Goal: Task Accomplishment & Management: Use online tool/utility

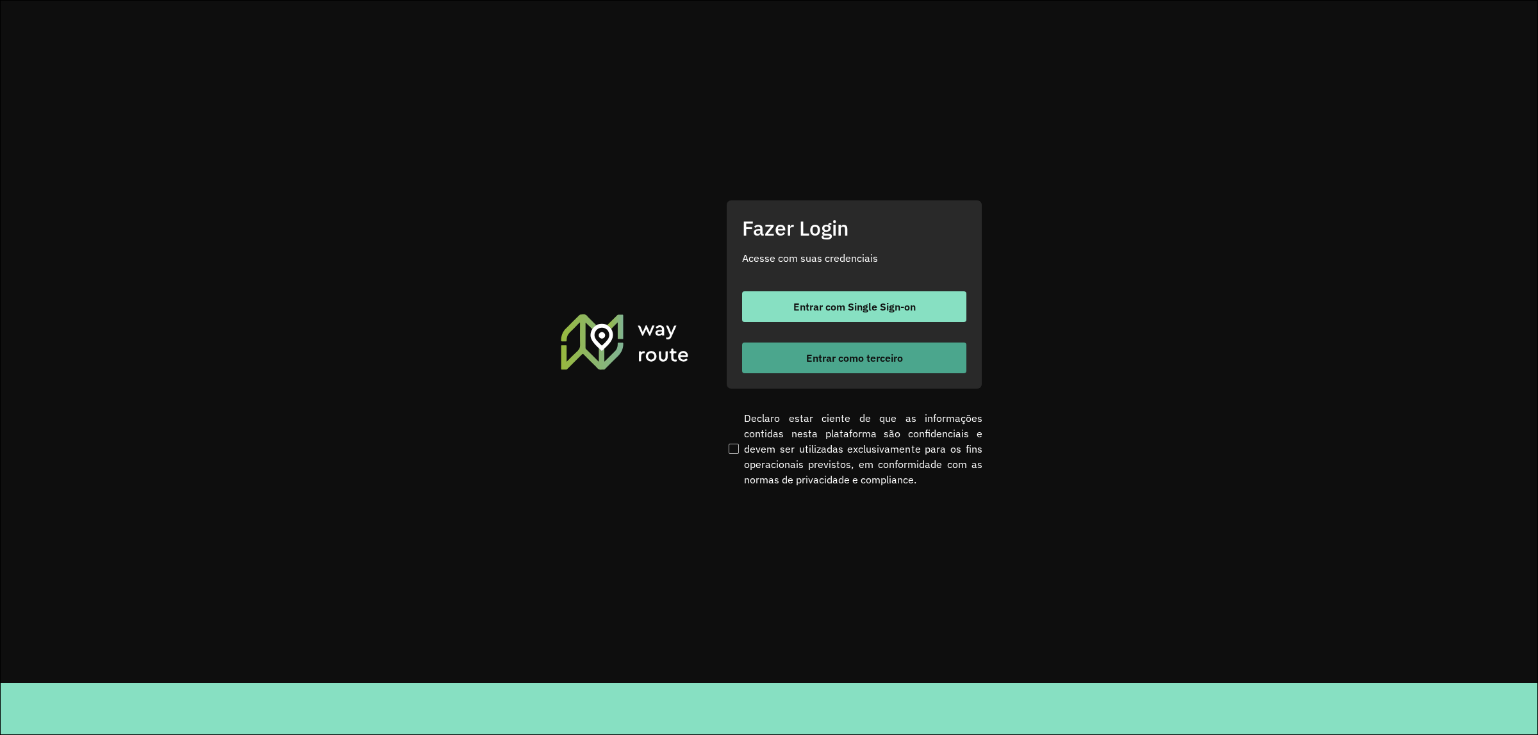
click at [898, 353] on span "Entrar como terceiro" at bounding box center [854, 358] width 97 height 10
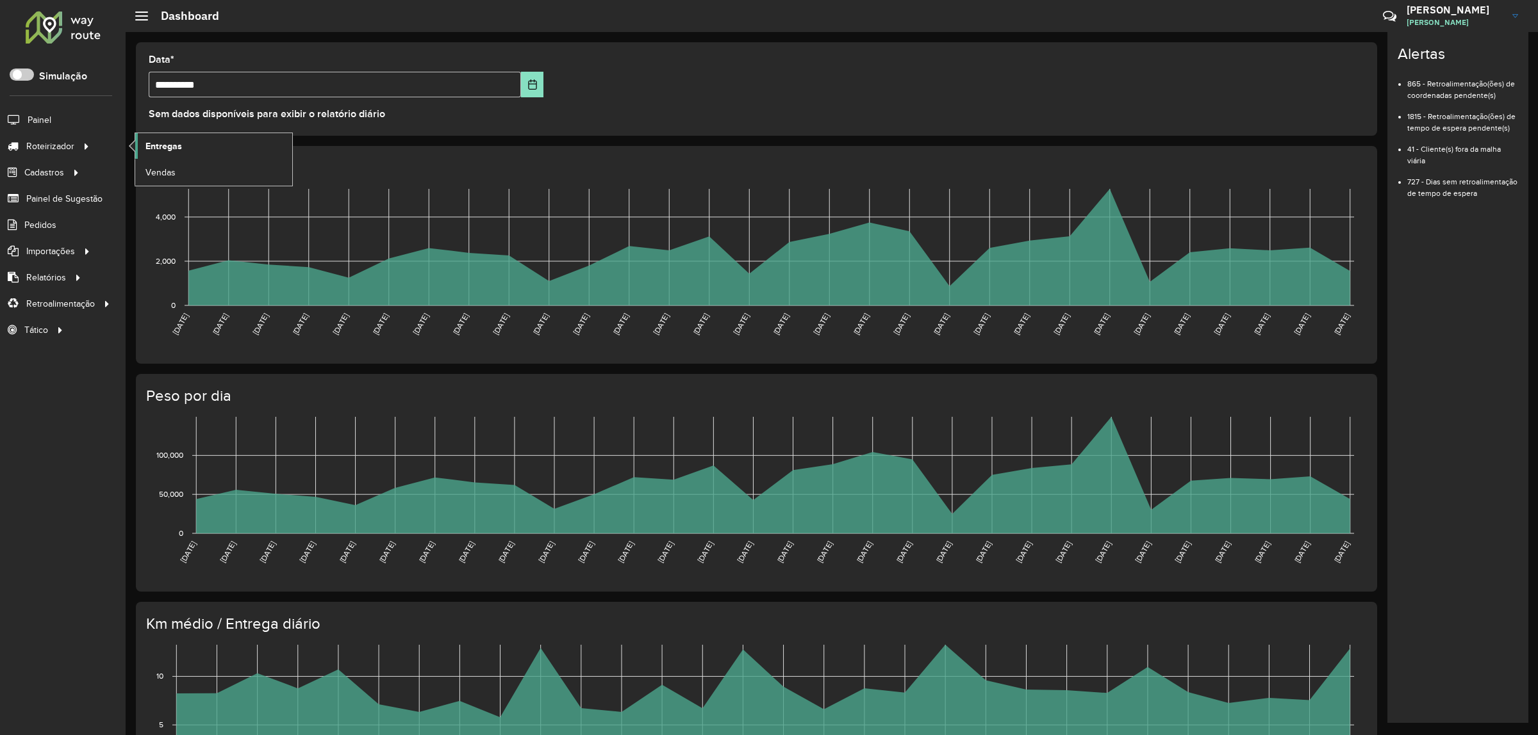
click at [181, 154] on link "Entregas" at bounding box center [213, 146] width 157 height 26
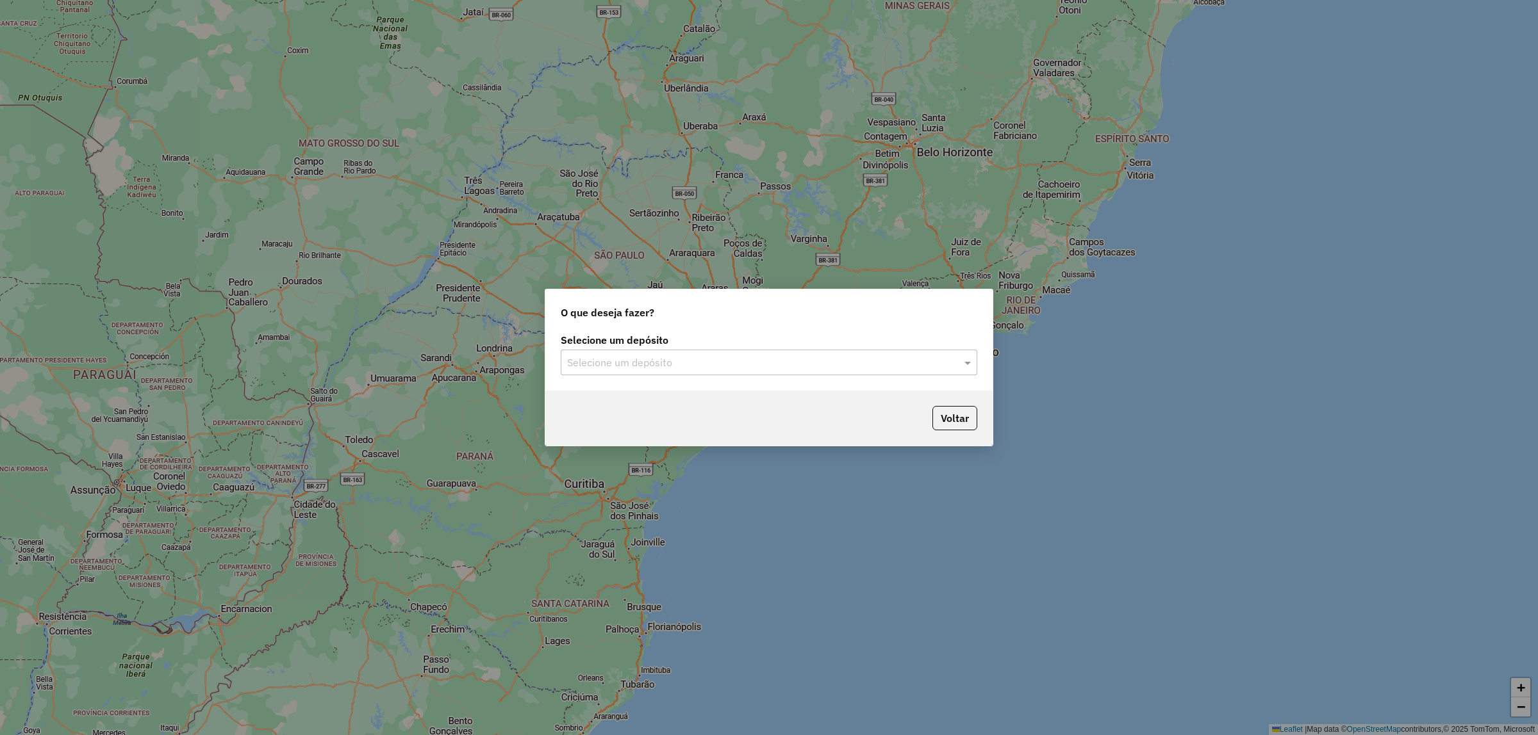
click at [691, 370] on div "Selecione um depósito" at bounding box center [769, 363] width 416 height 26
click at [667, 402] on div "Unimar" at bounding box center [768, 400] width 415 height 22
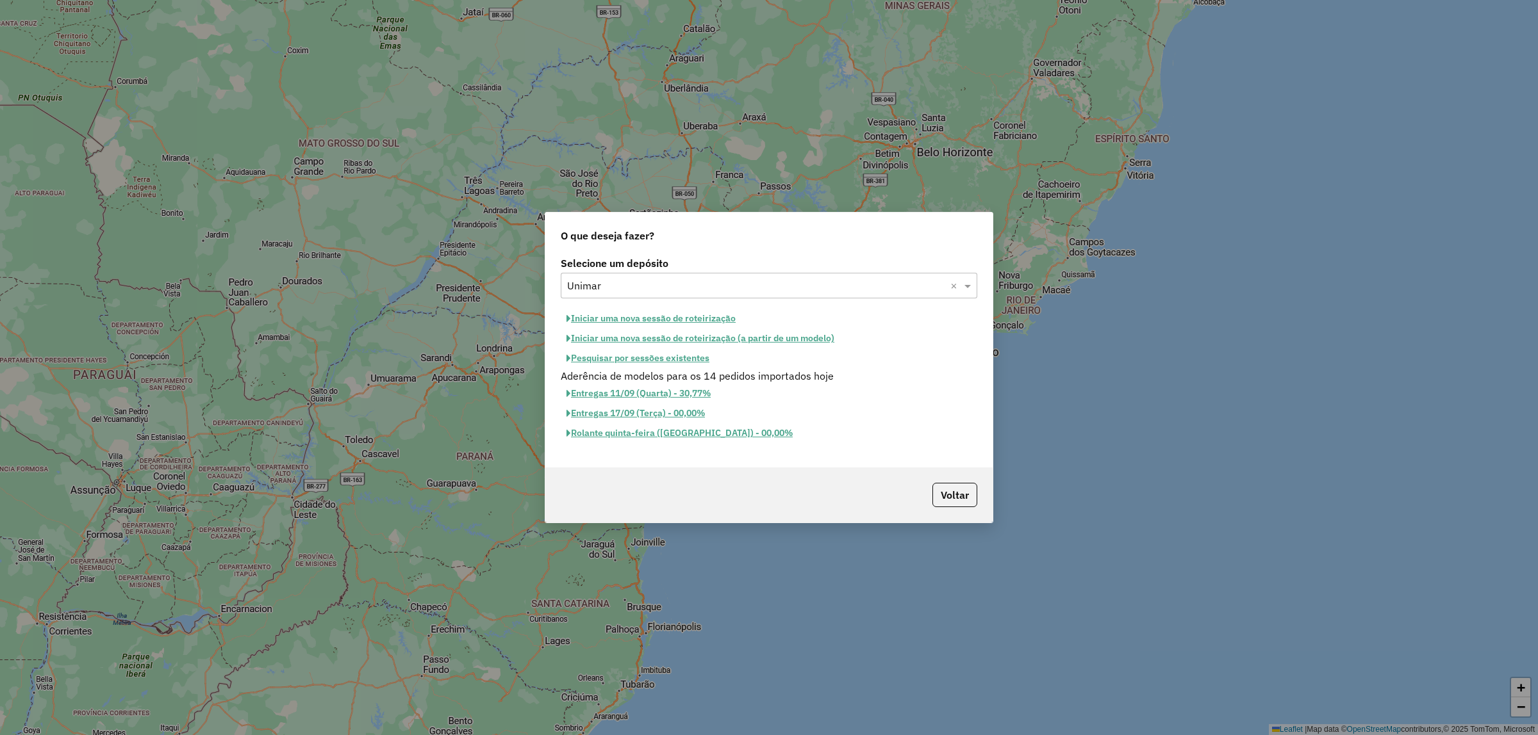
click at [668, 359] on button "Pesquisar por sessões existentes" at bounding box center [638, 359] width 154 height 20
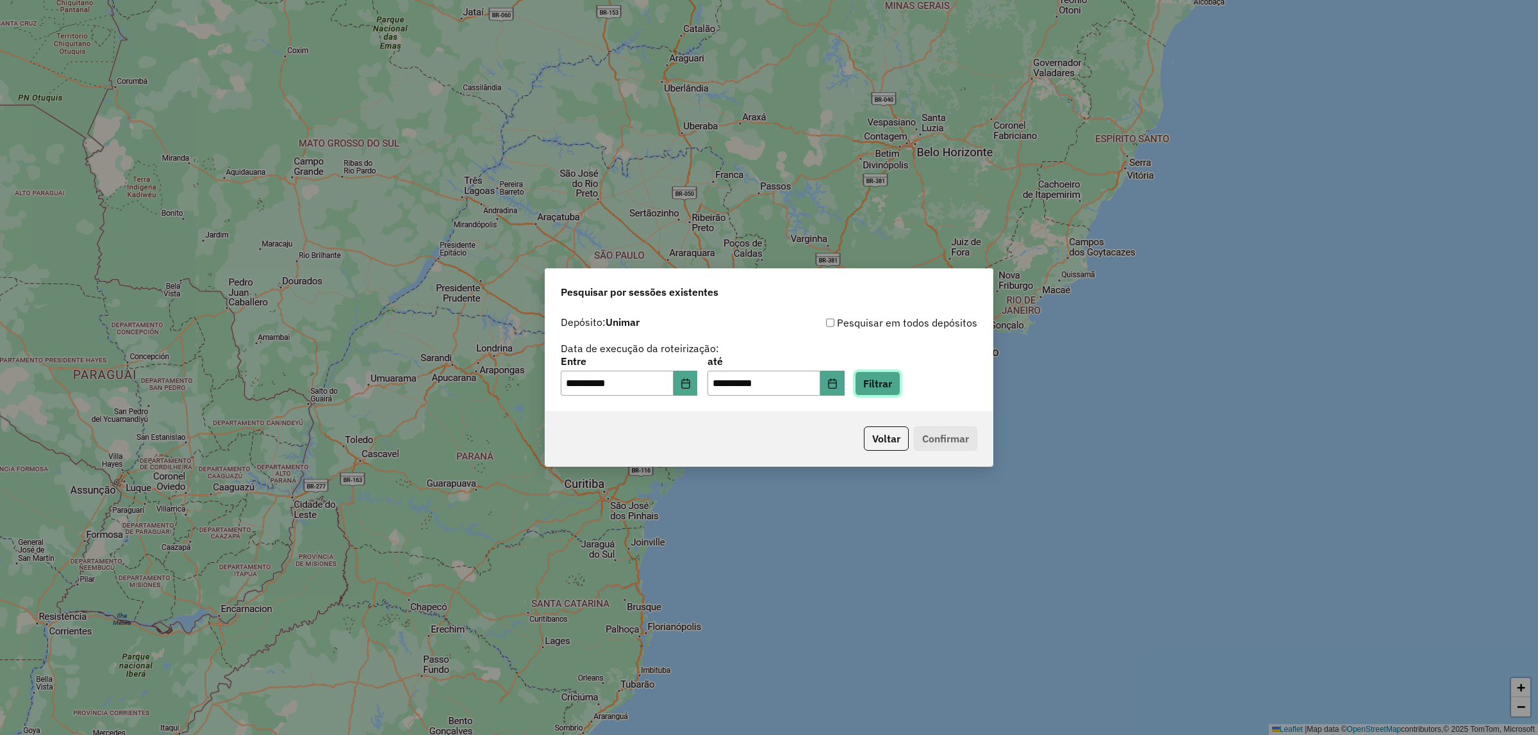
click at [894, 385] on button "Filtrar" at bounding box center [877, 384] width 45 height 24
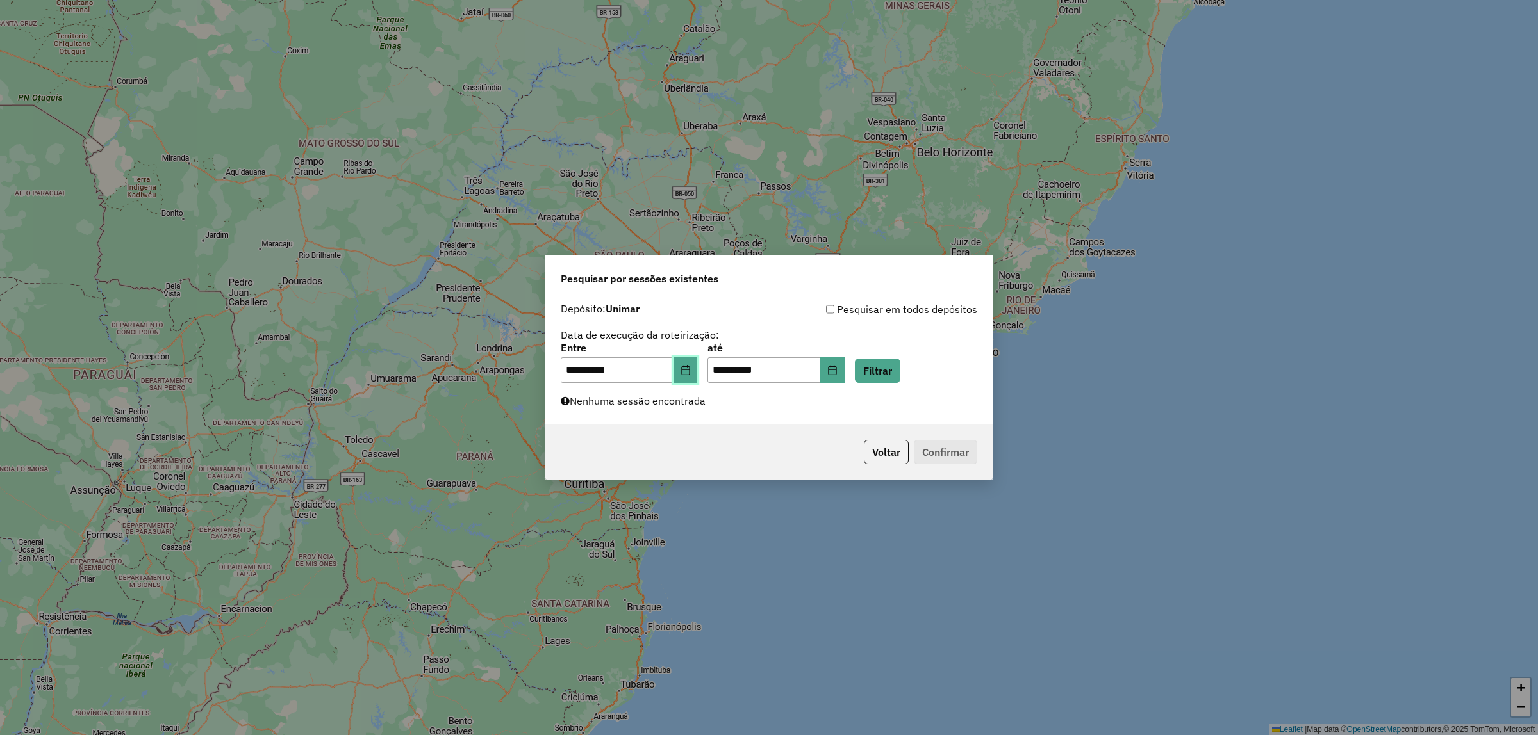
click at [691, 373] on icon "Choose Date" at bounding box center [685, 370] width 10 height 10
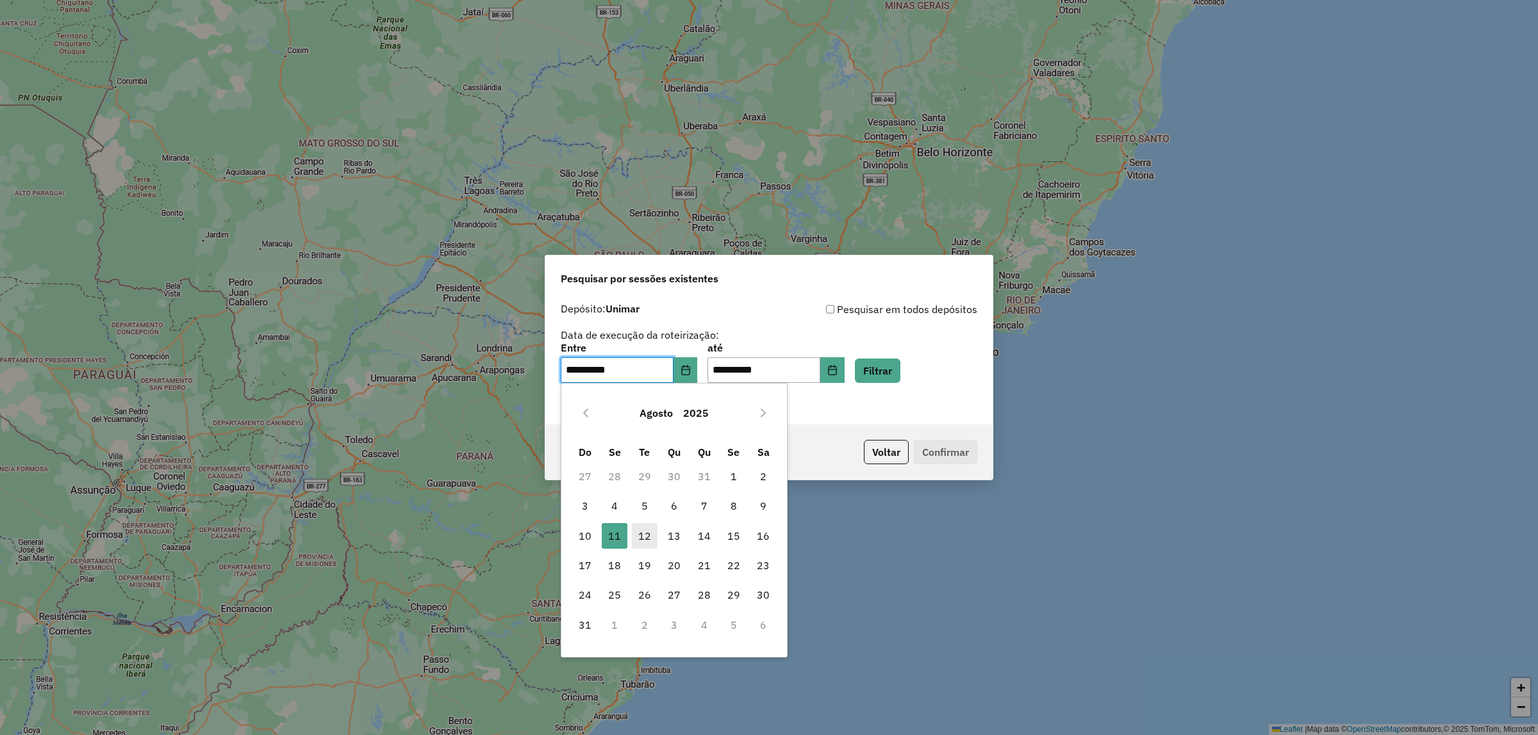
click at [643, 539] on span "12" at bounding box center [645, 536] width 26 height 26
type input "**********"
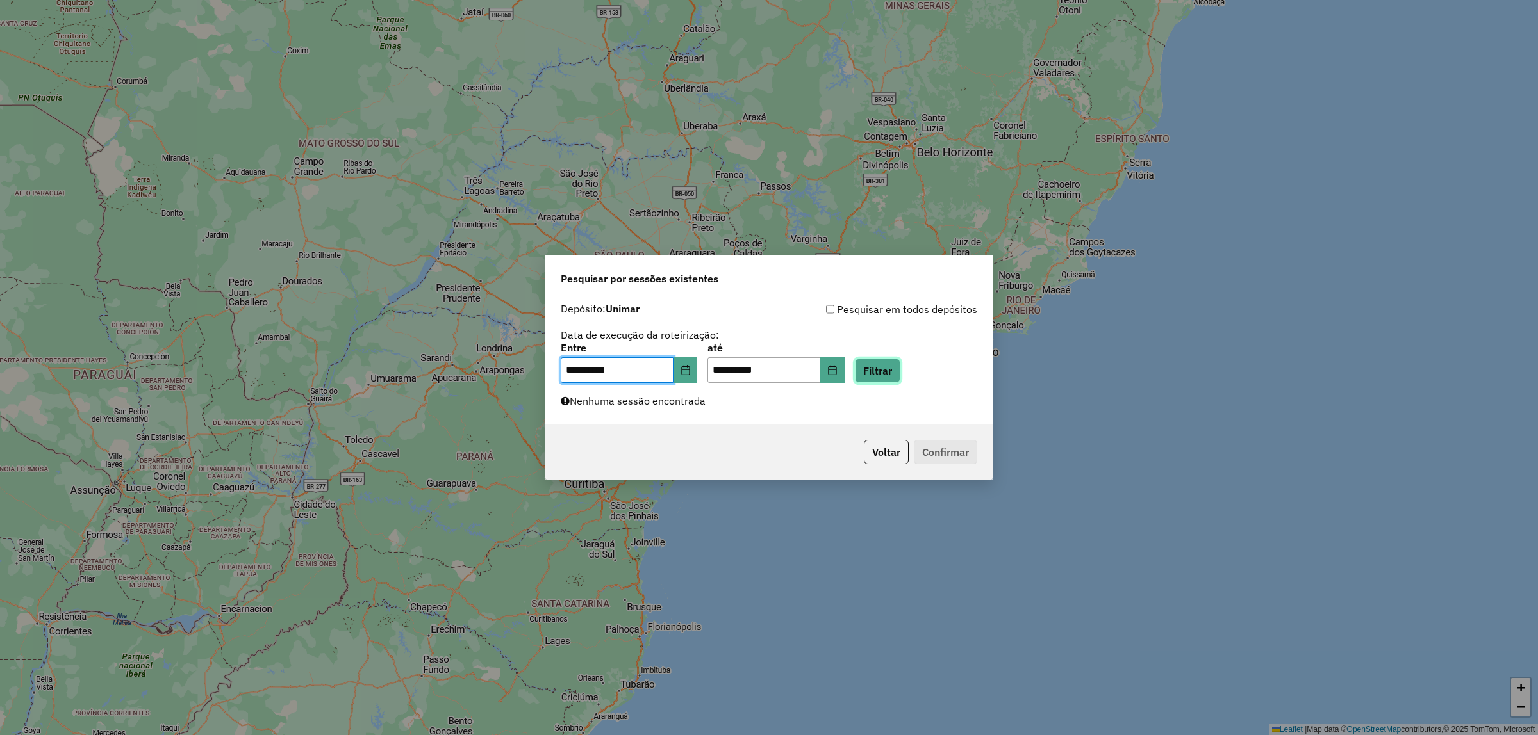
click at [895, 381] on button "Filtrar" at bounding box center [877, 371] width 45 height 24
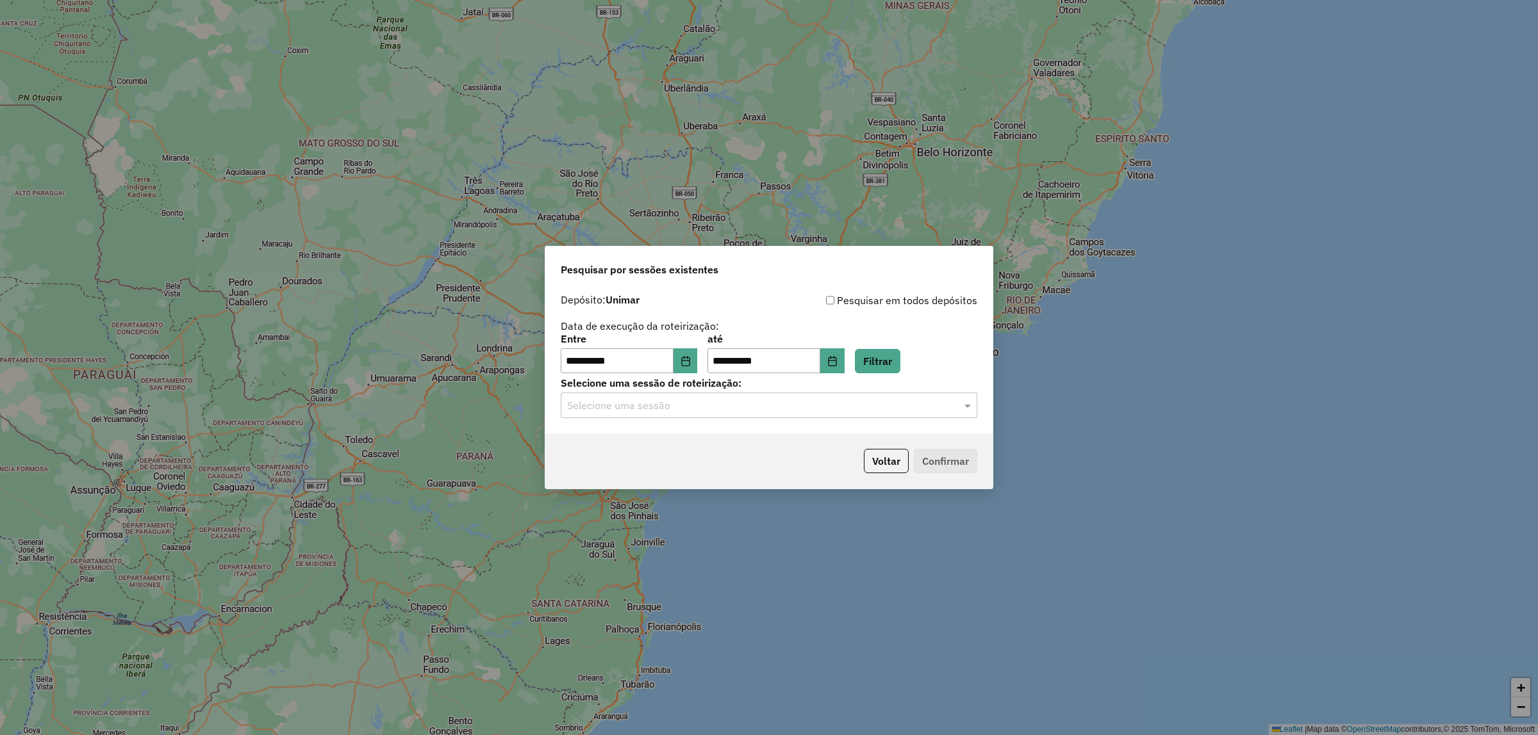
click at [799, 417] on div "Selecione uma sessão" at bounding box center [769, 406] width 416 height 26
drag, startPoint x: 770, startPoint y: 453, endPoint x: 778, endPoint y: 455, distance: 8.5
click at [770, 454] on div "977831 - 12/08/2025 17:30" at bounding box center [768, 443] width 415 height 22
click at [955, 473] on button "Confirmar" at bounding box center [945, 461] width 63 height 24
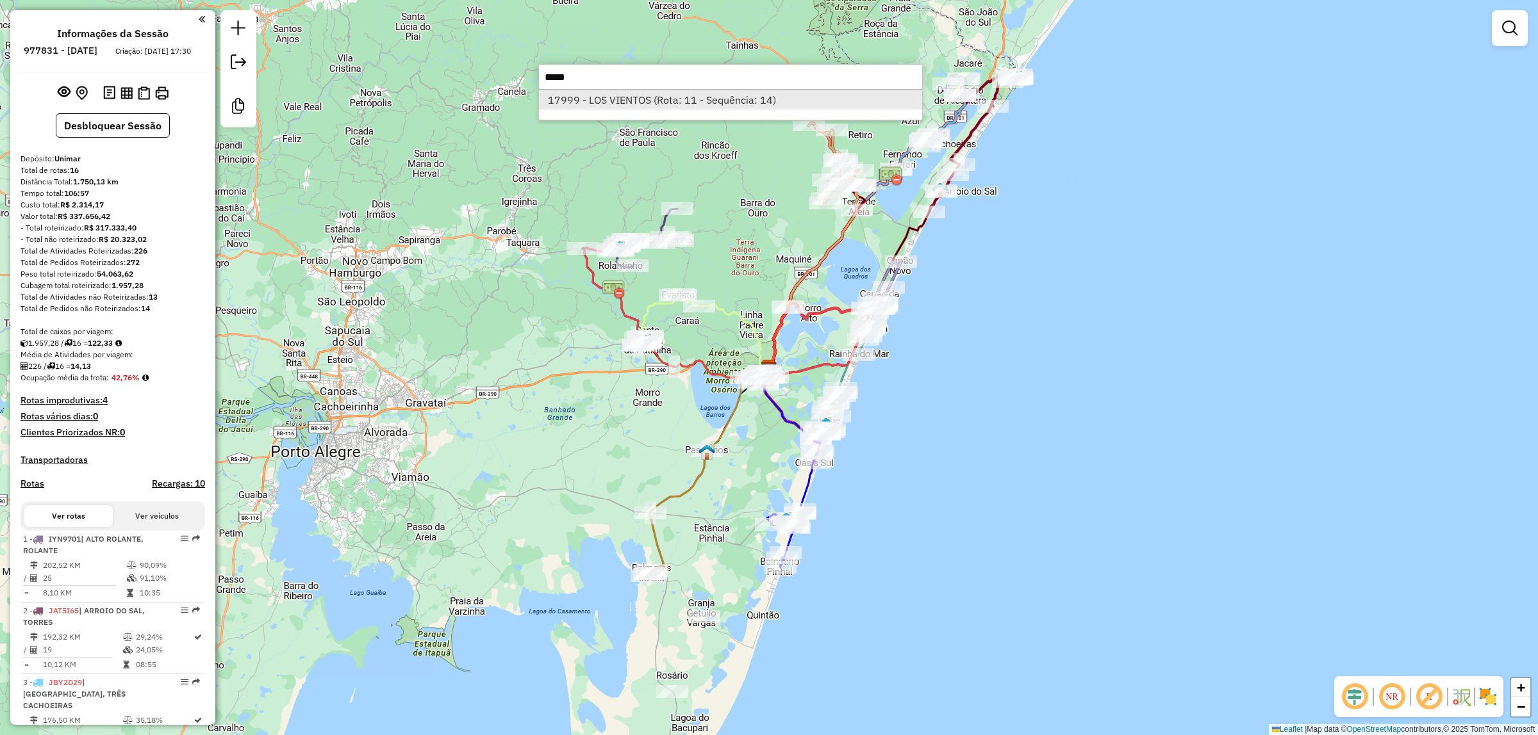
type input "*****"
click at [801, 106] on li "17999 - LOS VIENTOS (Rota: 11 - Sequência: 14)" at bounding box center [730, 99] width 383 height 19
select select "**********"
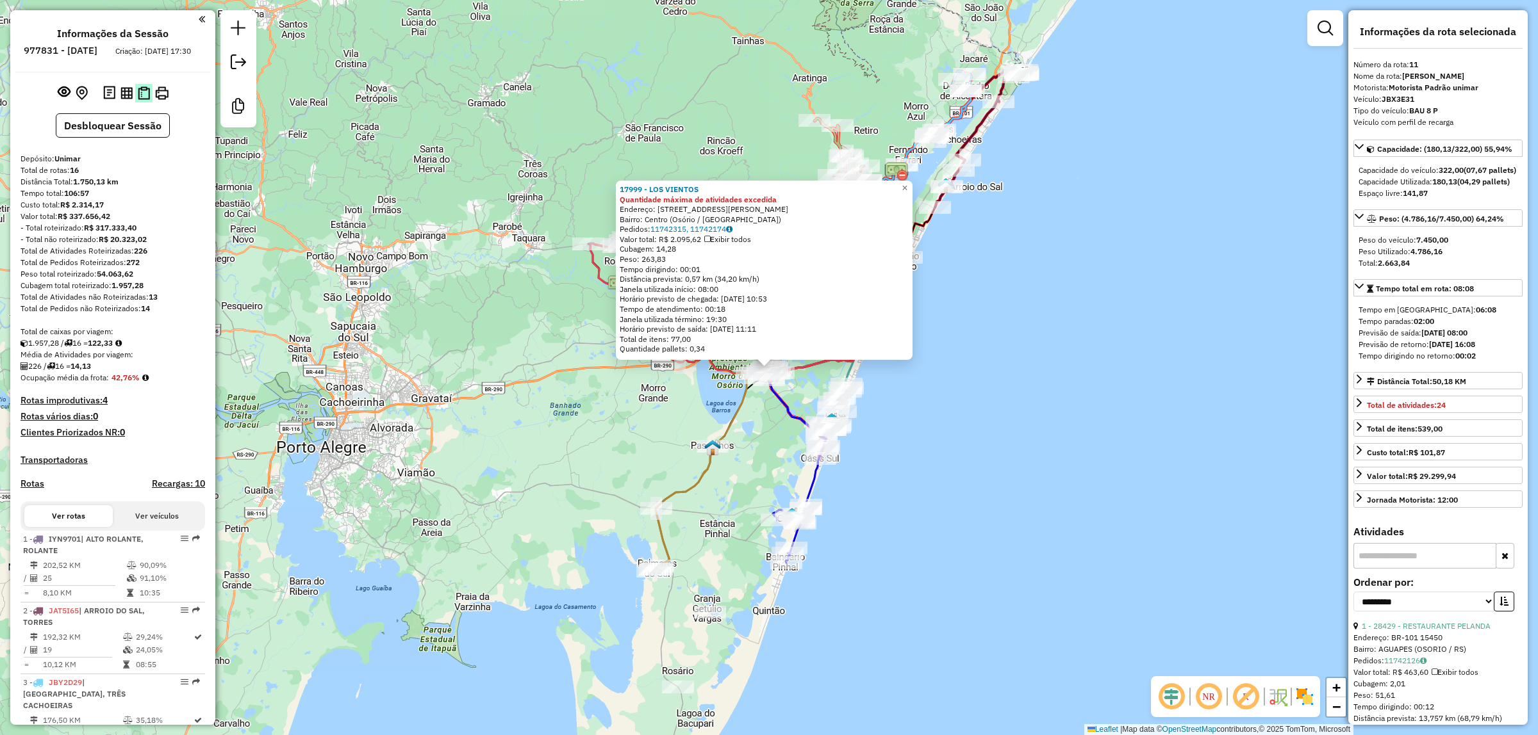
click at [145, 100] on img at bounding box center [144, 92] width 12 height 13
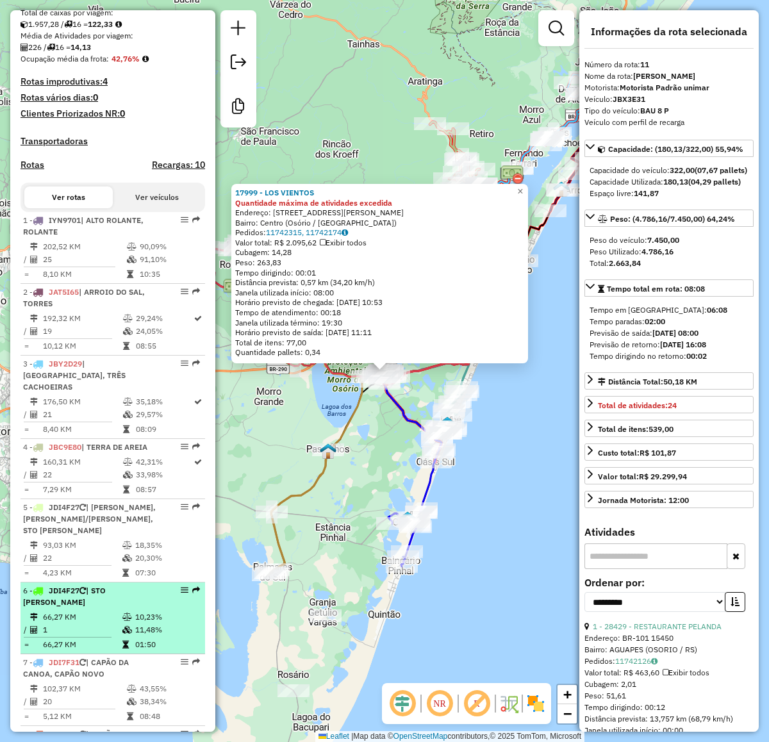
scroll to position [320, 0]
click at [95, 613] on td "66,27 KM" at bounding box center [81, 615] width 79 height 13
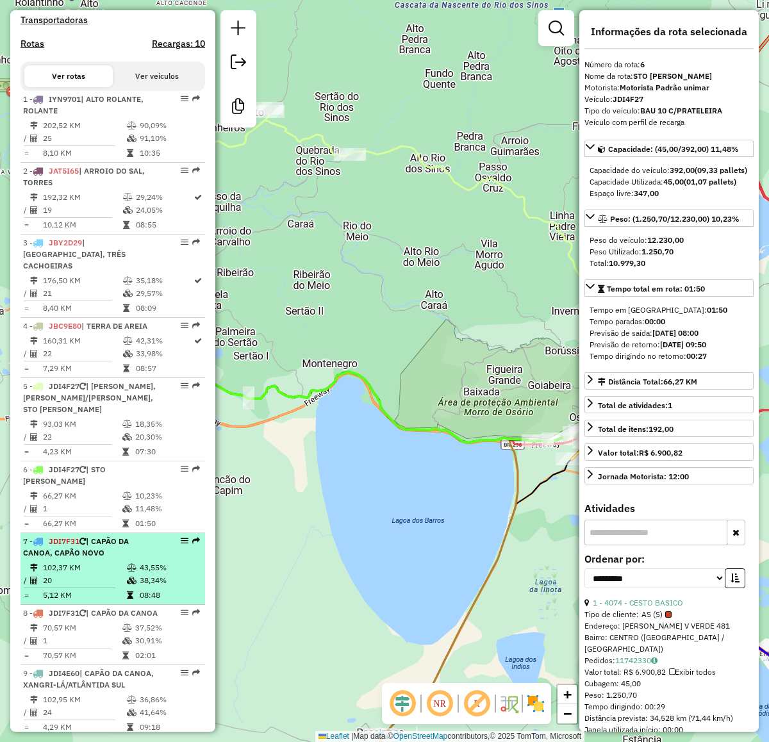
scroll to position [480, 0]
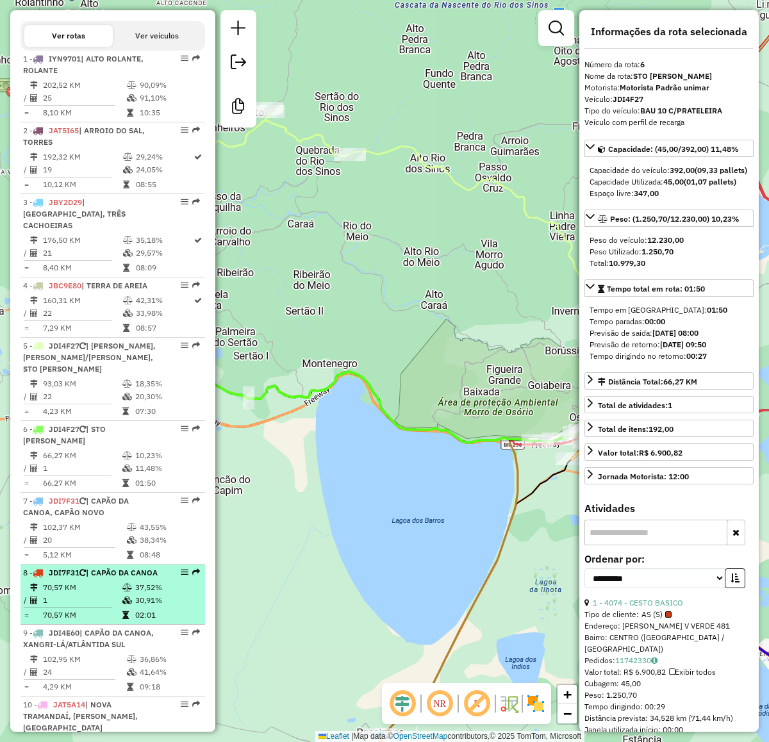
click at [80, 594] on td "70,57 KM" at bounding box center [81, 587] width 79 height 13
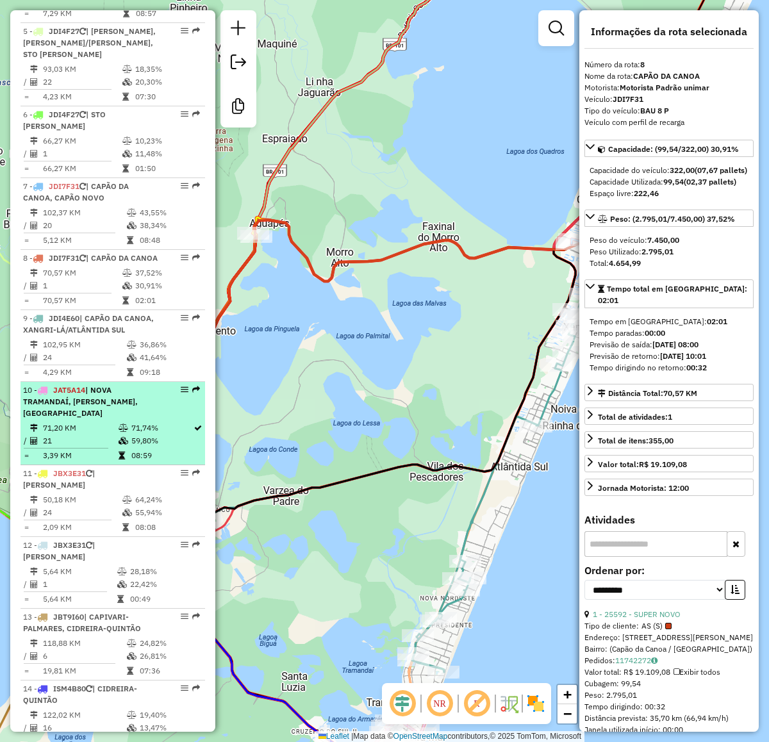
scroll to position [801, 0]
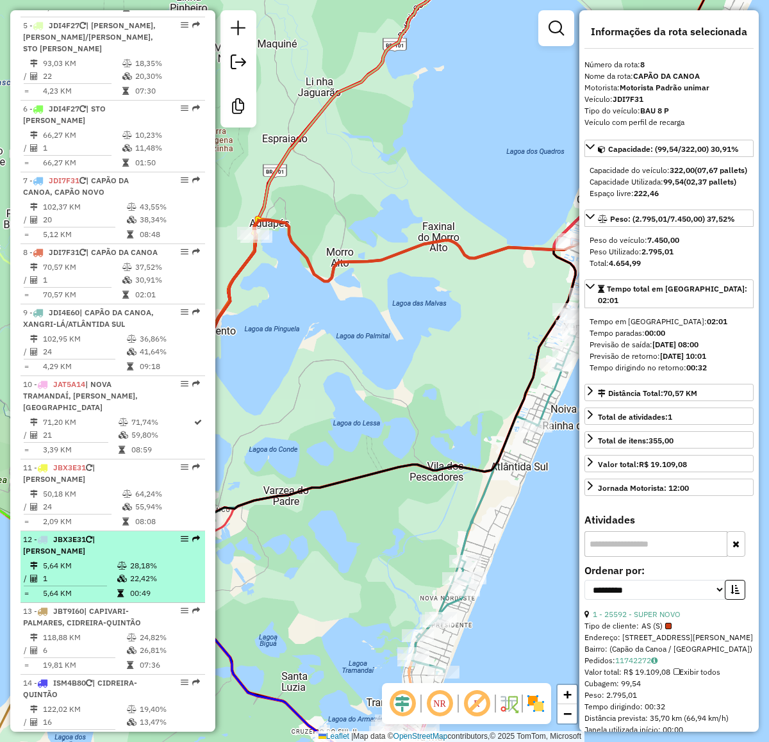
click at [94, 559] on td "5,64 KM" at bounding box center [79, 565] width 74 height 13
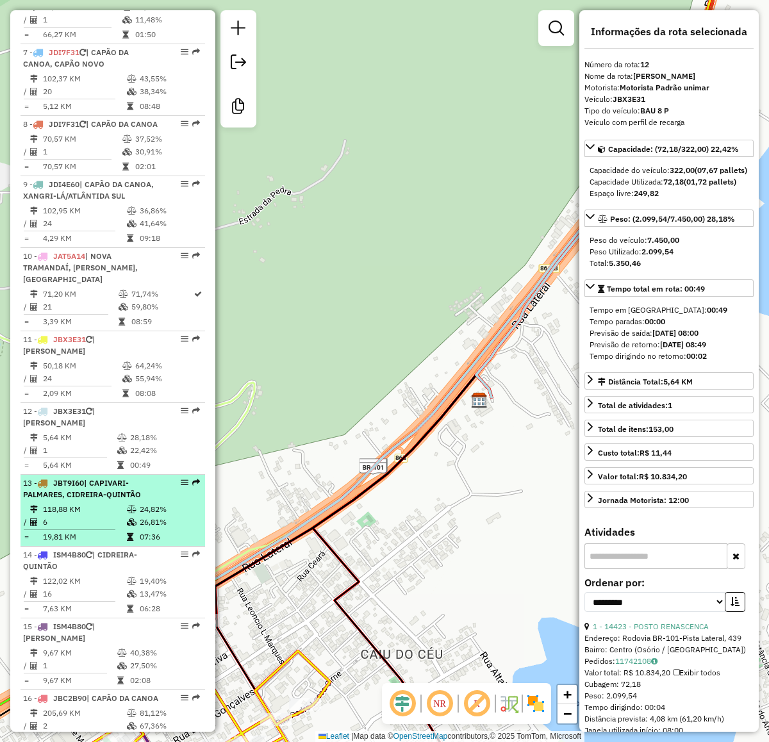
scroll to position [961, 0]
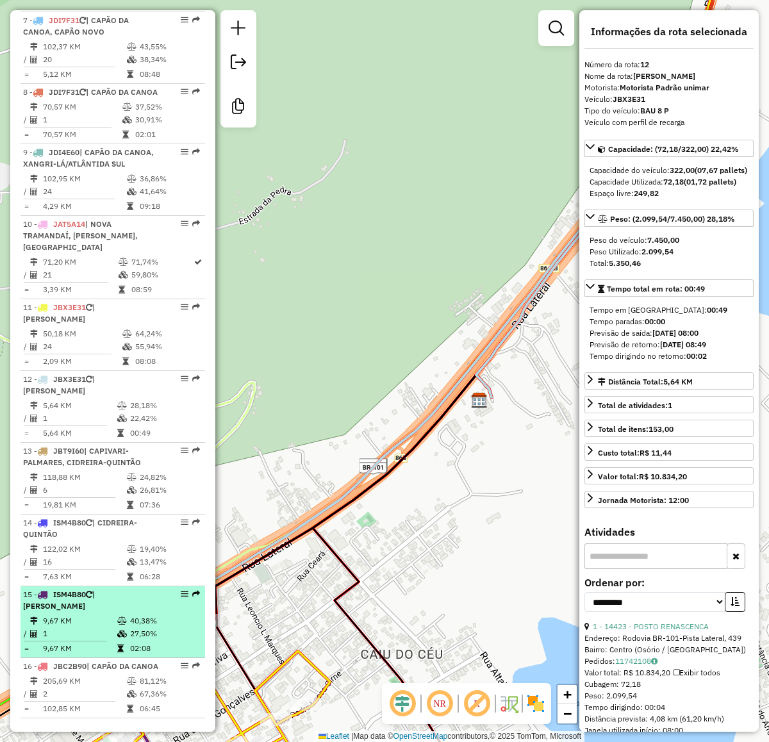
click at [100, 614] on td "9,67 KM" at bounding box center [79, 620] width 74 height 13
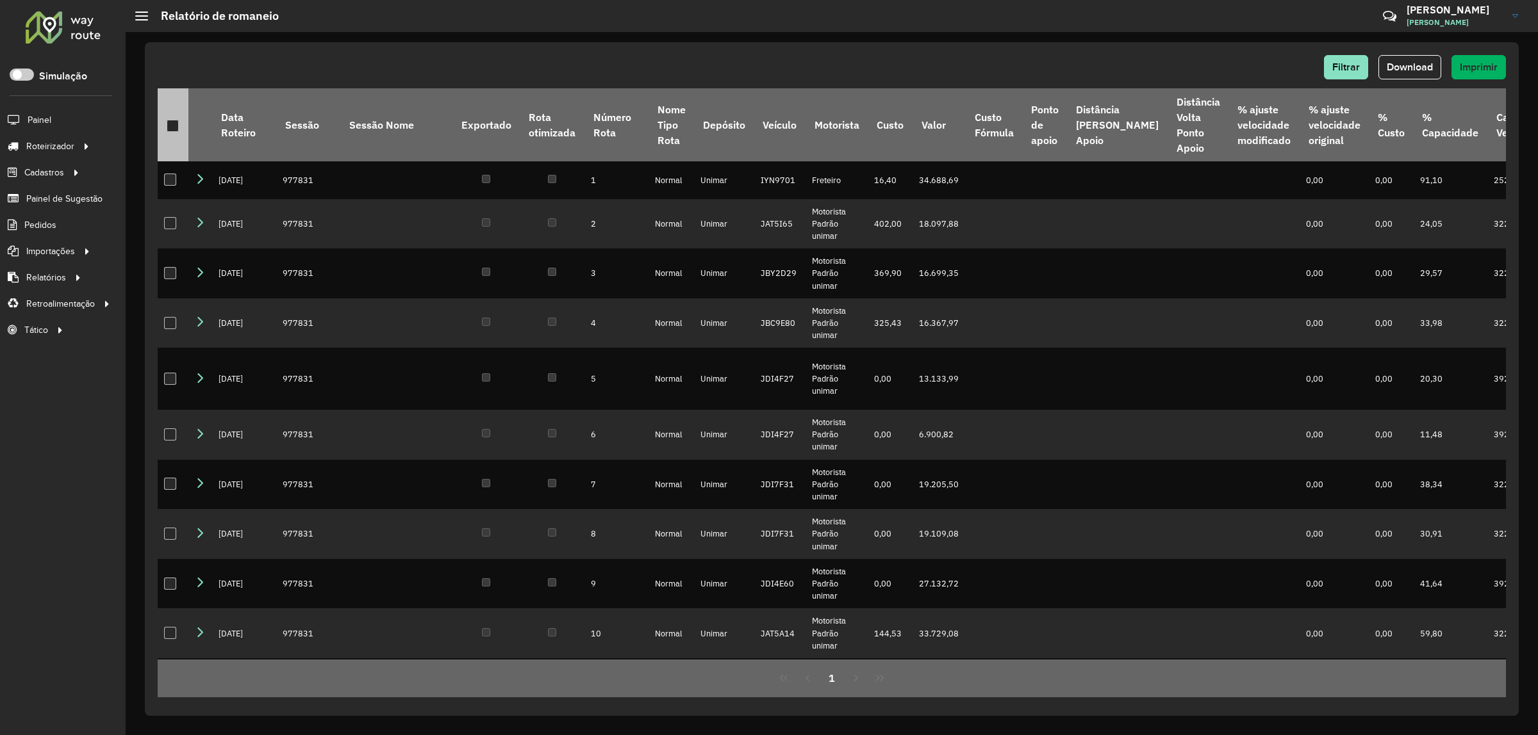
click at [164, 122] on th at bounding box center [173, 124] width 31 height 73
click at [174, 127] on div at bounding box center [173, 126] width 12 height 12
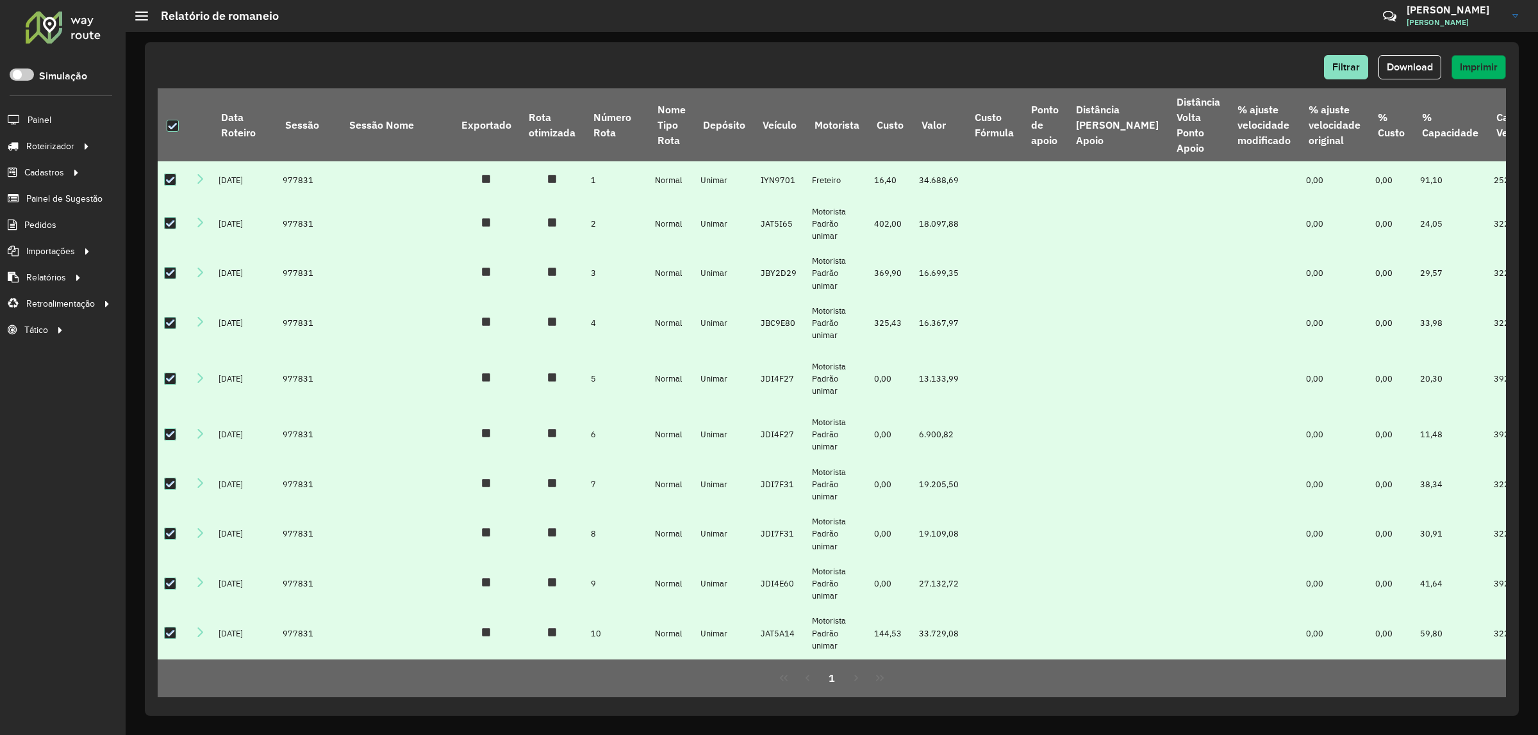
click at [1489, 60] on button "Imprimir" at bounding box center [1478, 67] width 54 height 24
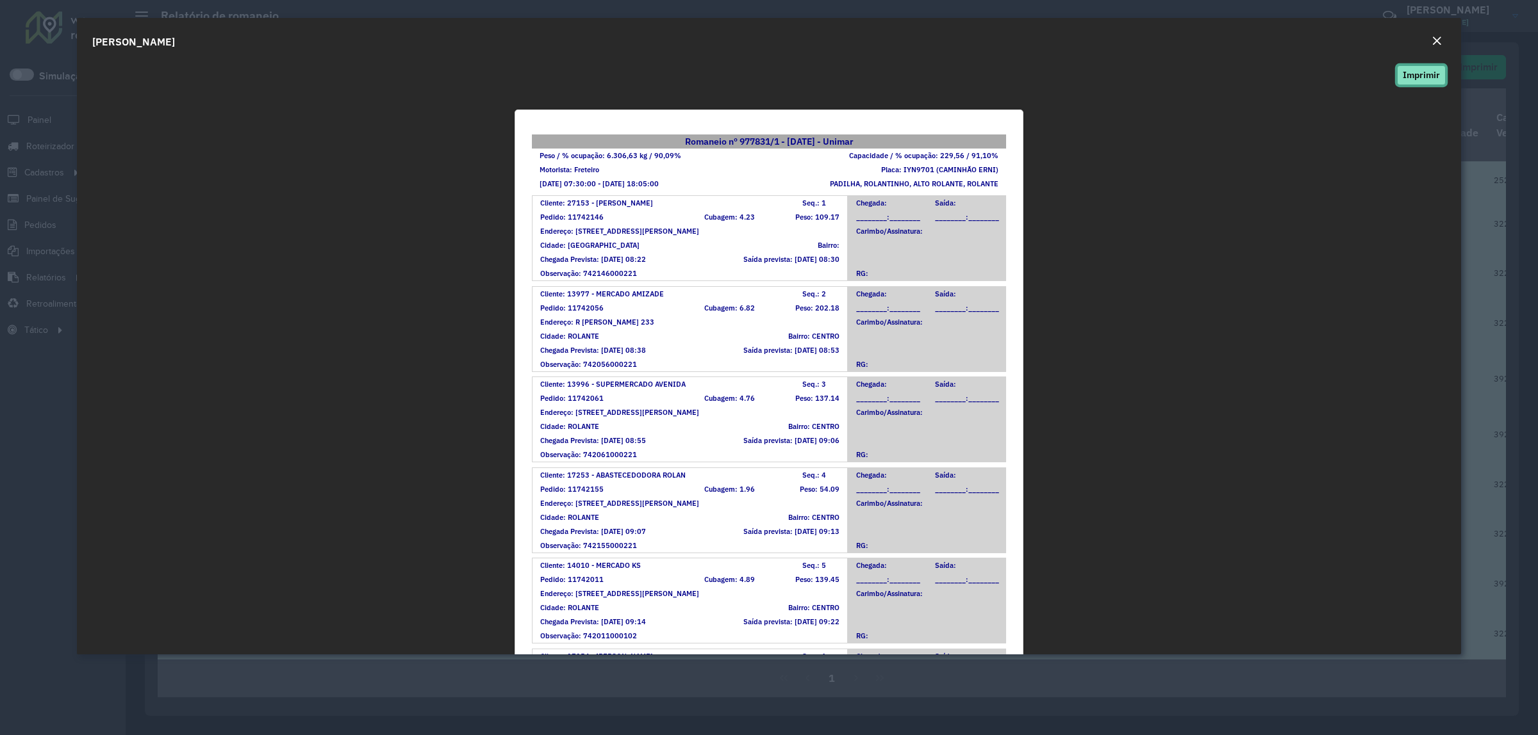
click at [1421, 79] on button "Imprimir" at bounding box center [1421, 75] width 49 height 20
click at [1435, 39] on em "Close" at bounding box center [1436, 41] width 10 height 10
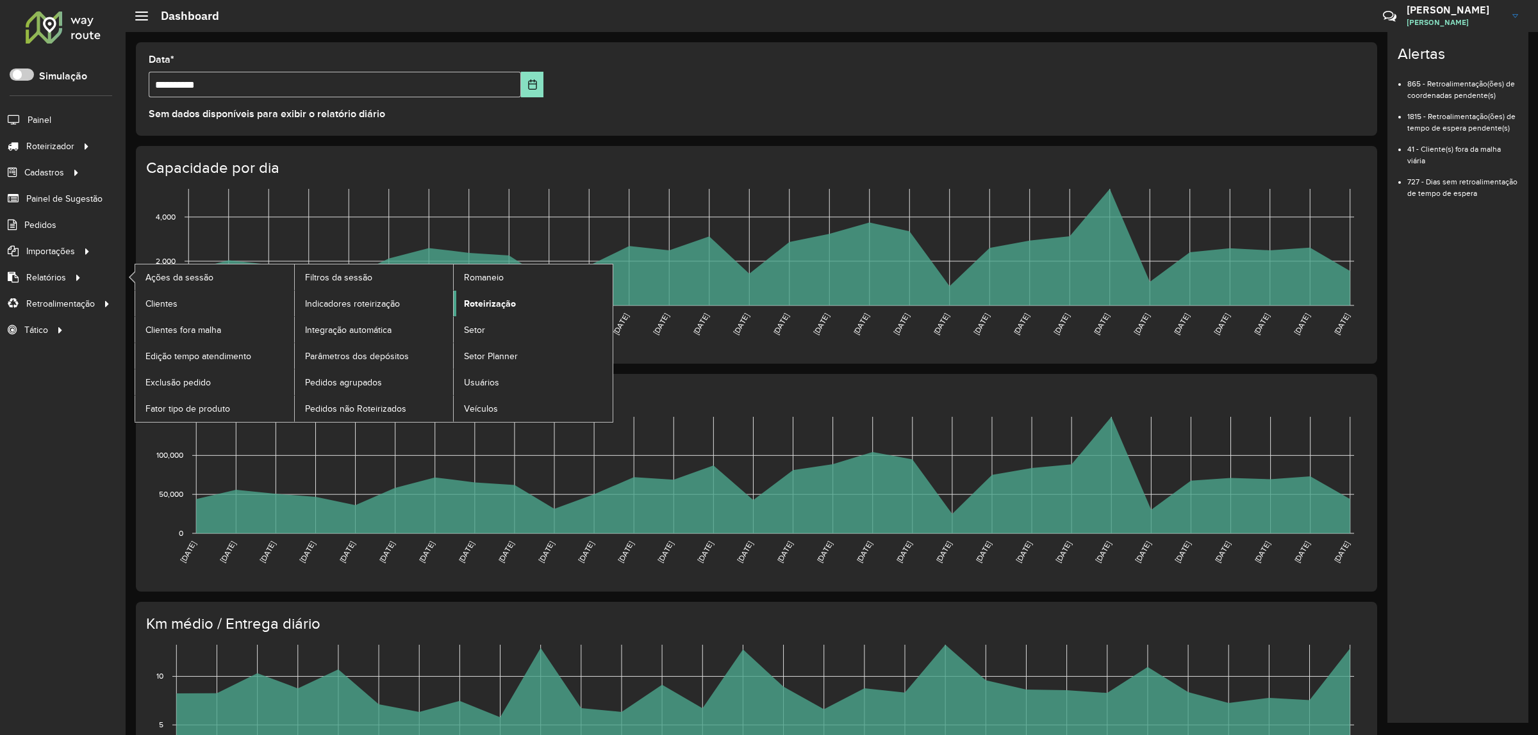
click at [481, 311] on span "Roteirização" at bounding box center [490, 303] width 52 height 13
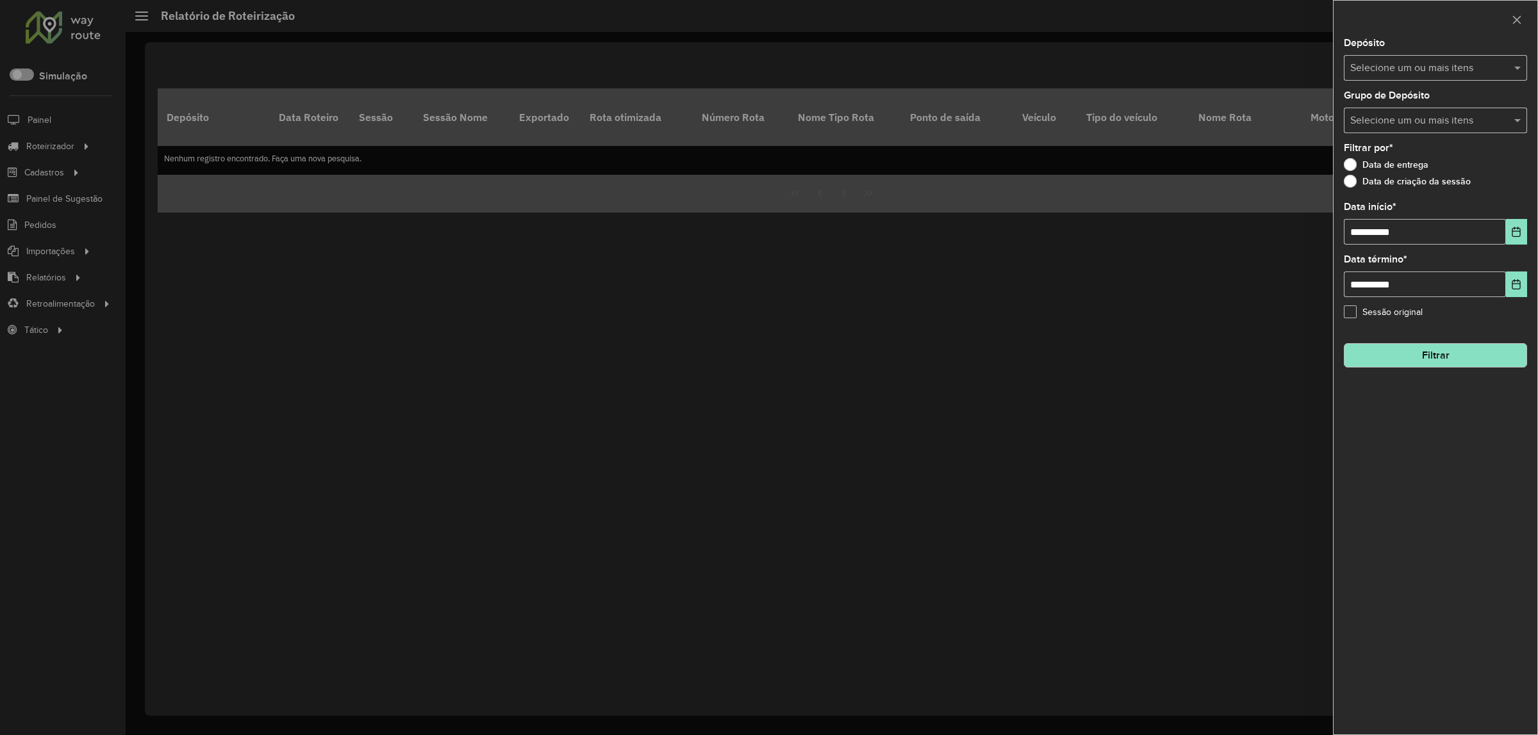
click at [1398, 79] on div "Selecione um ou mais itens" at bounding box center [1434, 68] width 183 height 26
click at [1410, 126] on div "Unimar" at bounding box center [1435, 133] width 182 height 22
click at [1497, 188] on div "Data de criação da sessão" at bounding box center [1434, 184] width 183 height 15
drag, startPoint x: 1477, startPoint y: 123, endPoint x: 1475, endPoint y: 177, distance: 53.8
click at [1477, 124] on input "text" at bounding box center [1429, 120] width 164 height 15
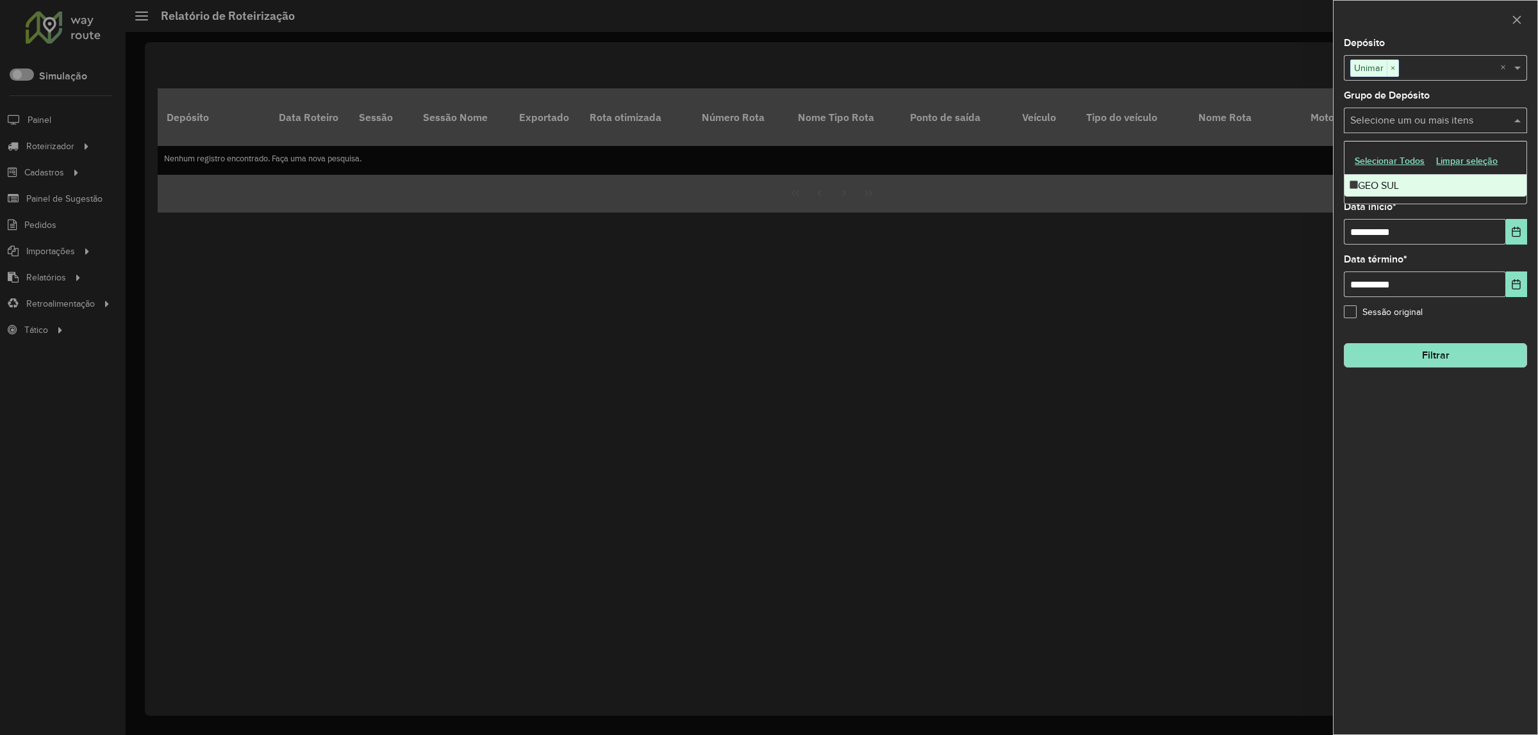
drag, startPoint x: 1467, startPoint y: 186, endPoint x: 1510, endPoint y: 236, distance: 65.9
click at [1471, 192] on div "GEO SUL" at bounding box center [1435, 186] width 182 height 22
click at [1520, 241] on button "Choose Date" at bounding box center [1515, 232] width 21 height 26
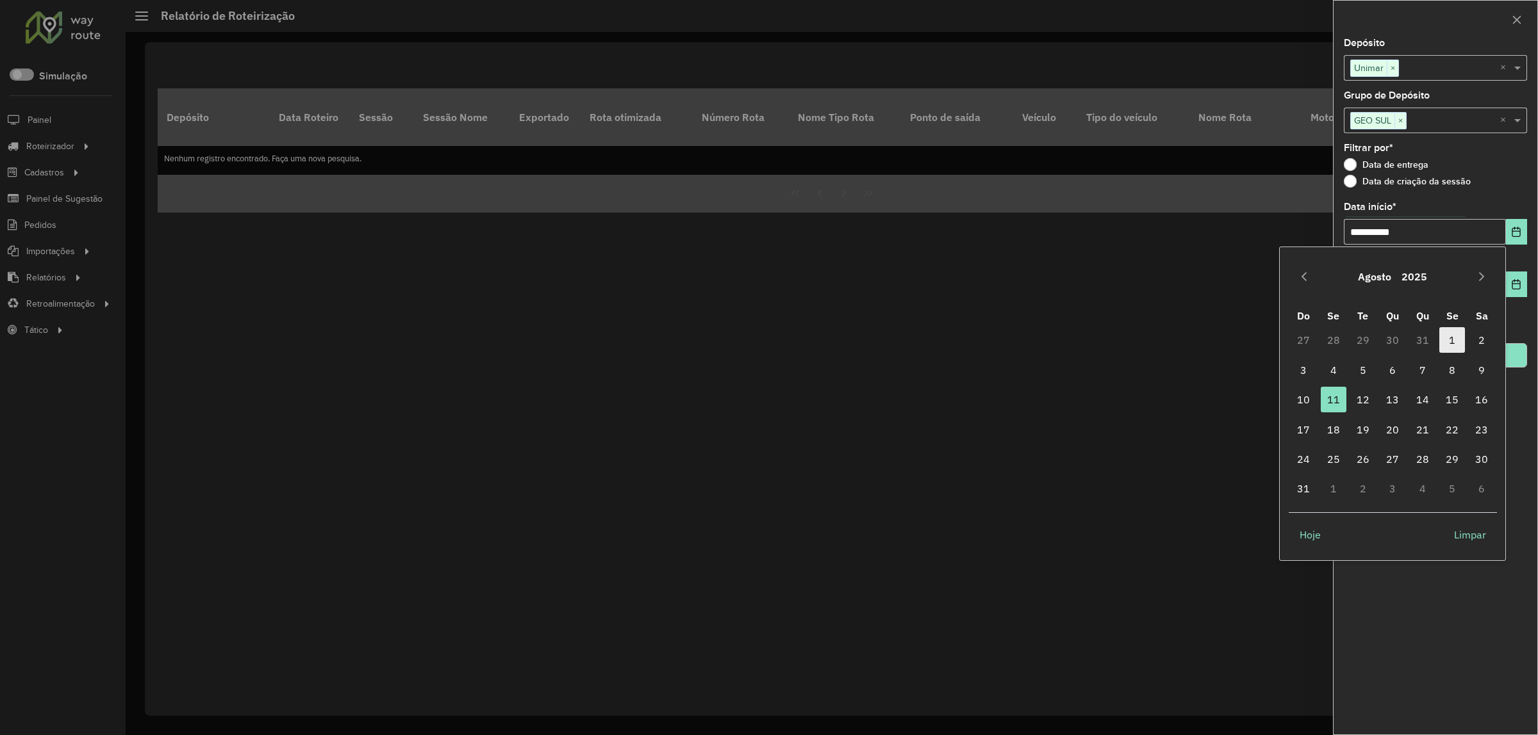
click at [1445, 347] on span "1" at bounding box center [1452, 340] width 26 height 26
type input "**********"
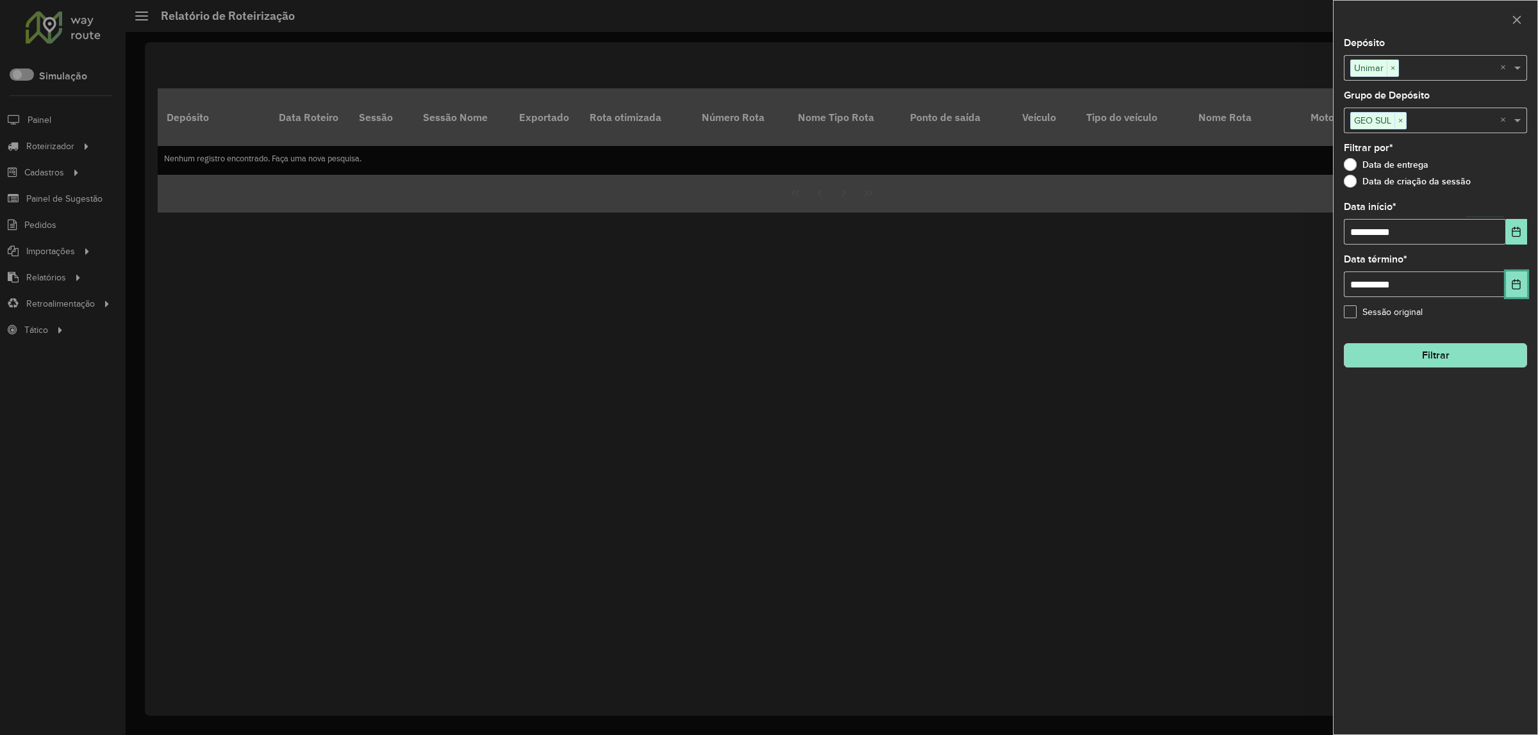
click at [1515, 287] on icon "Choose Date" at bounding box center [1516, 284] width 10 height 10
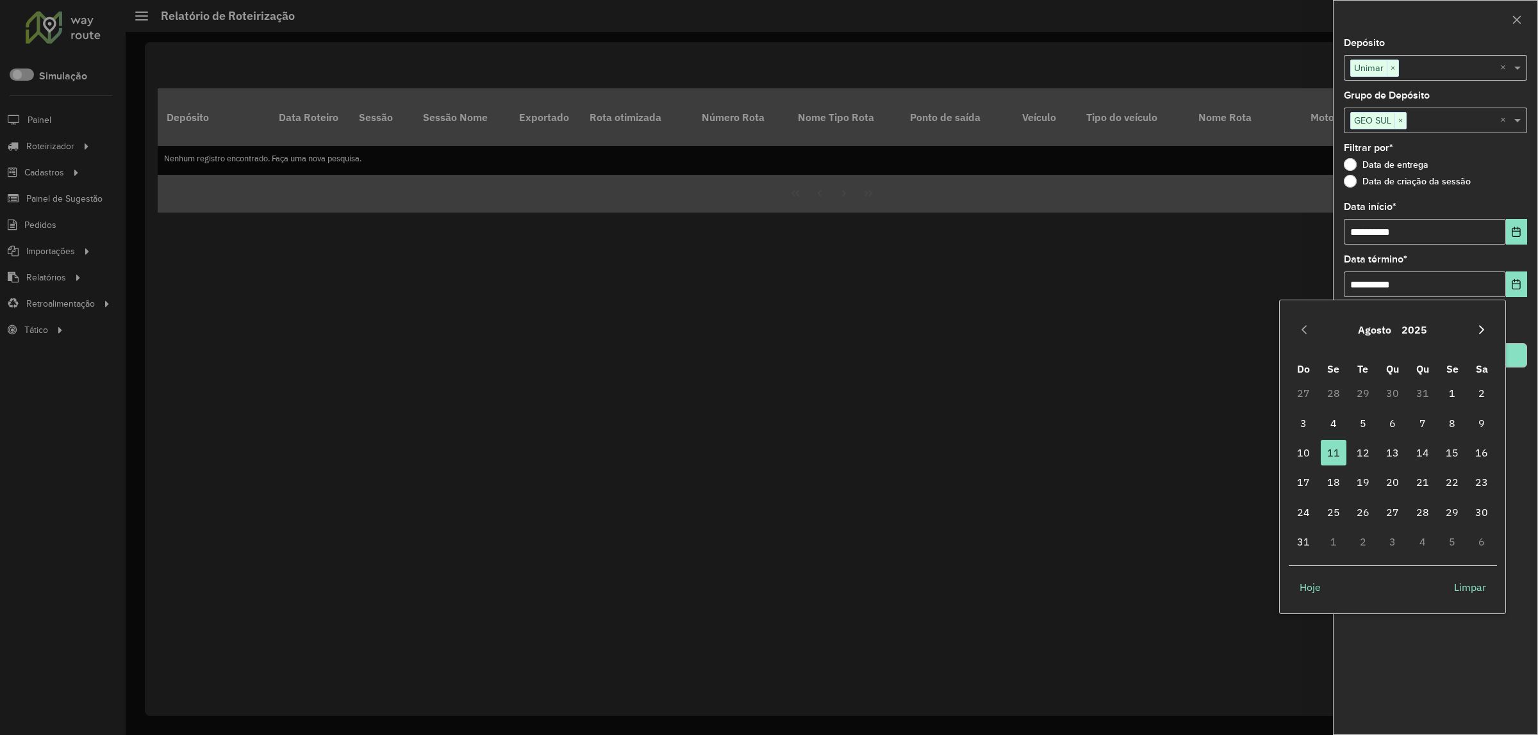
click at [1485, 329] on icon "Next Month" at bounding box center [1481, 330] width 10 height 10
click at [1488, 481] on span "27" at bounding box center [1481, 483] width 26 height 26
type input "**********"
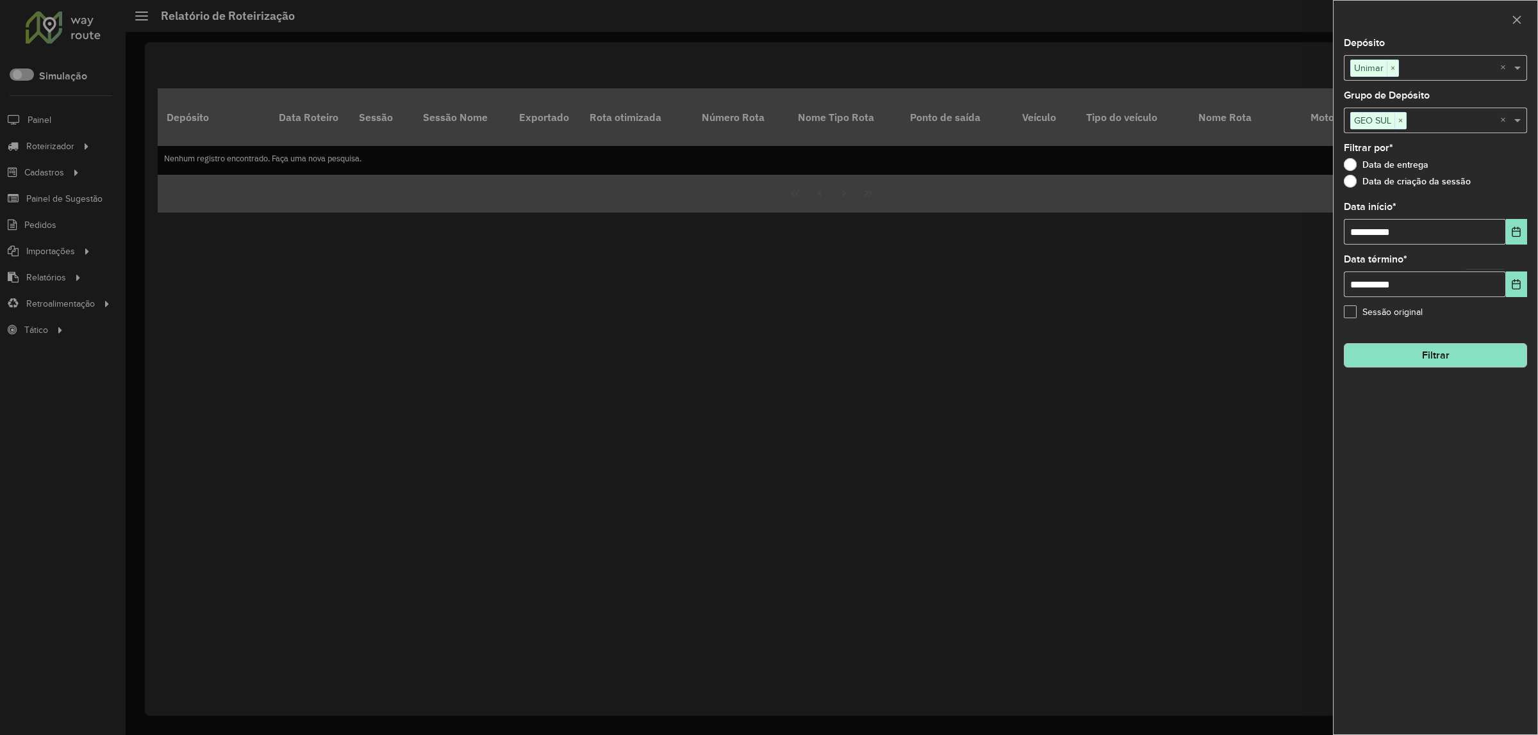
click at [1495, 362] on button "Filtrar" at bounding box center [1434, 355] width 183 height 24
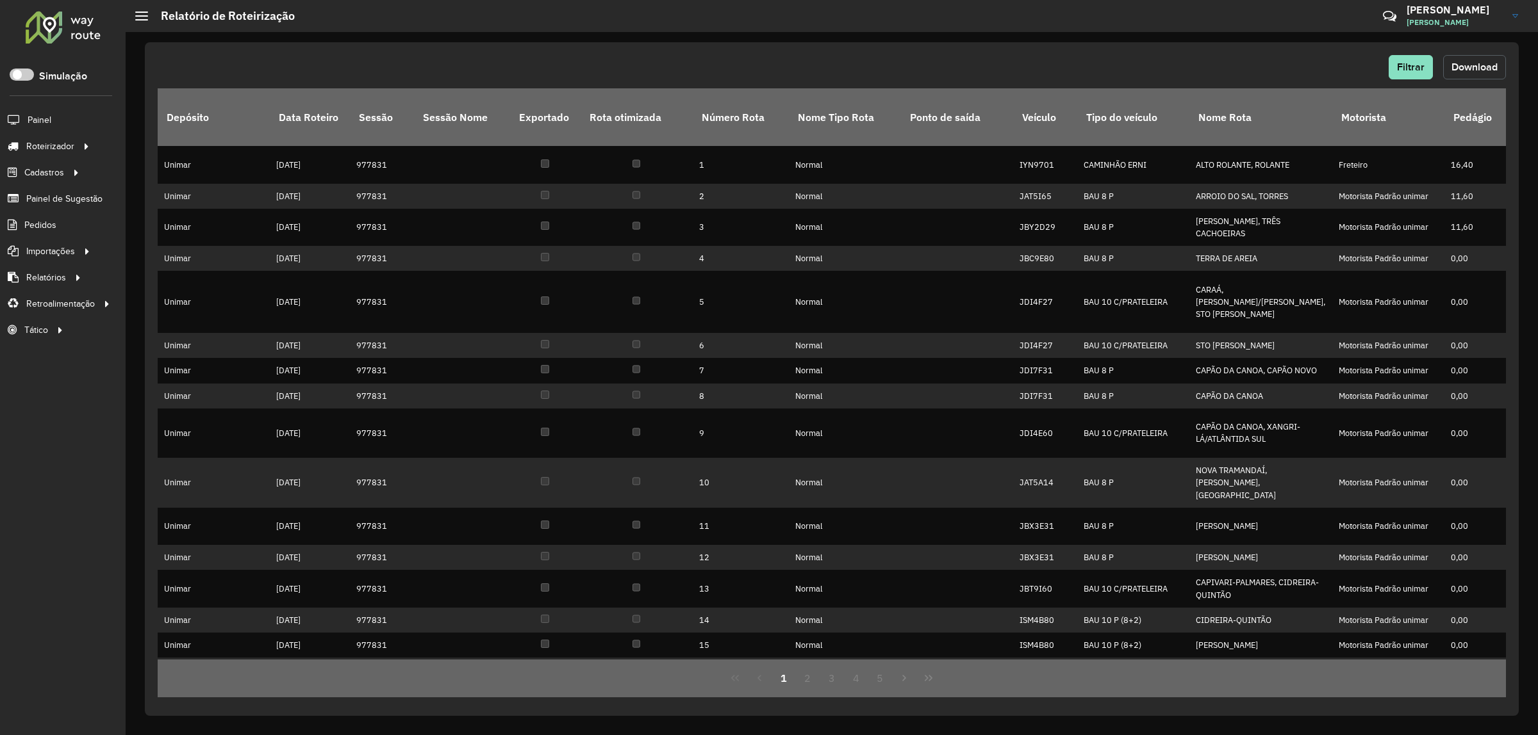
click at [1475, 71] on span "Download" at bounding box center [1474, 67] width 46 height 11
